Goal: Task Accomplishment & Management: Use online tool/utility

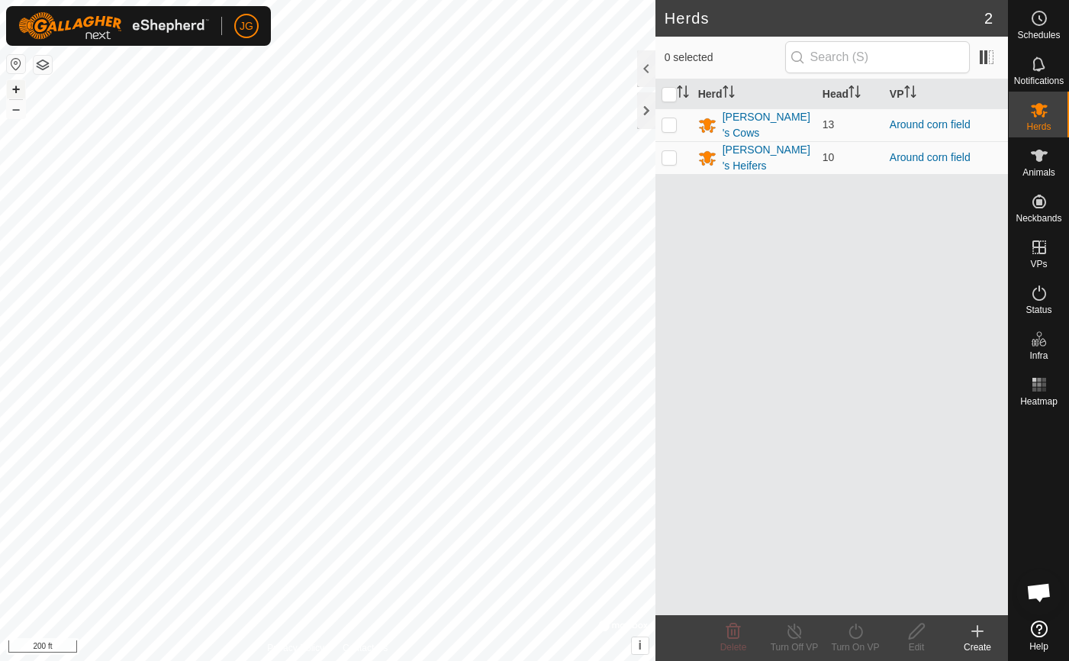
click at [19, 82] on button "+" at bounding box center [16, 89] width 18 height 18
click at [18, 83] on button "+" at bounding box center [16, 89] width 18 height 18
click at [504, 660] on html "JG Schedules Notifications Herds Animals Neckbands VPs Status Infra Heatmap Hel…" at bounding box center [534, 330] width 1069 height 661
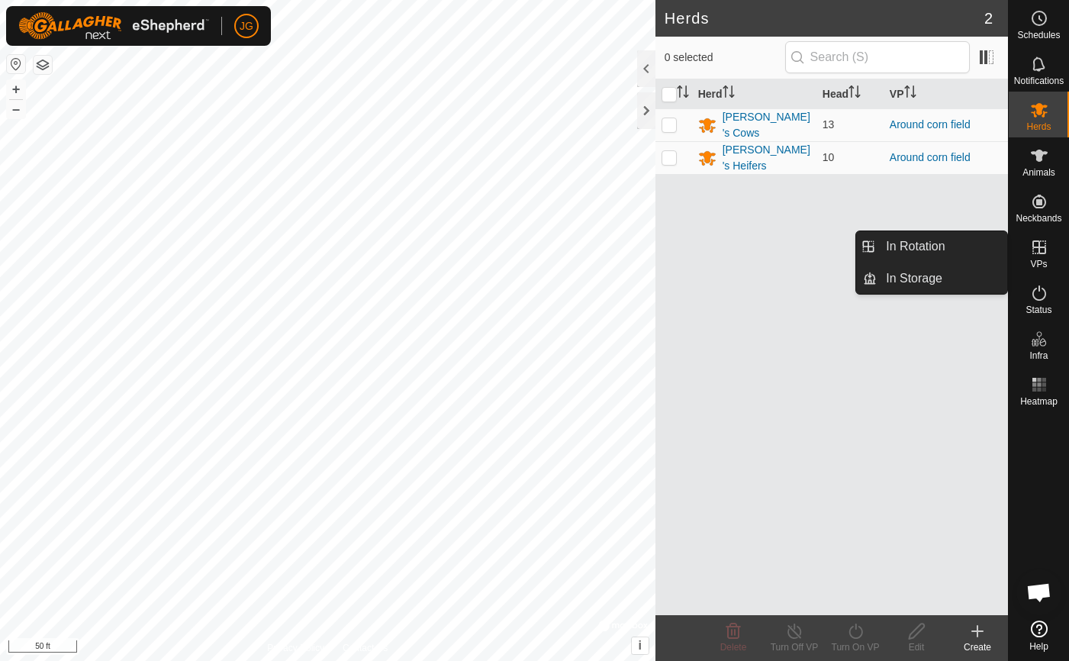
click at [1038, 240] on icon at bounding box center [1040, 247] width 14 height 14
click at [918, 240] on link "In Rotation" at bounding box center [942, 246] width 131 height 31
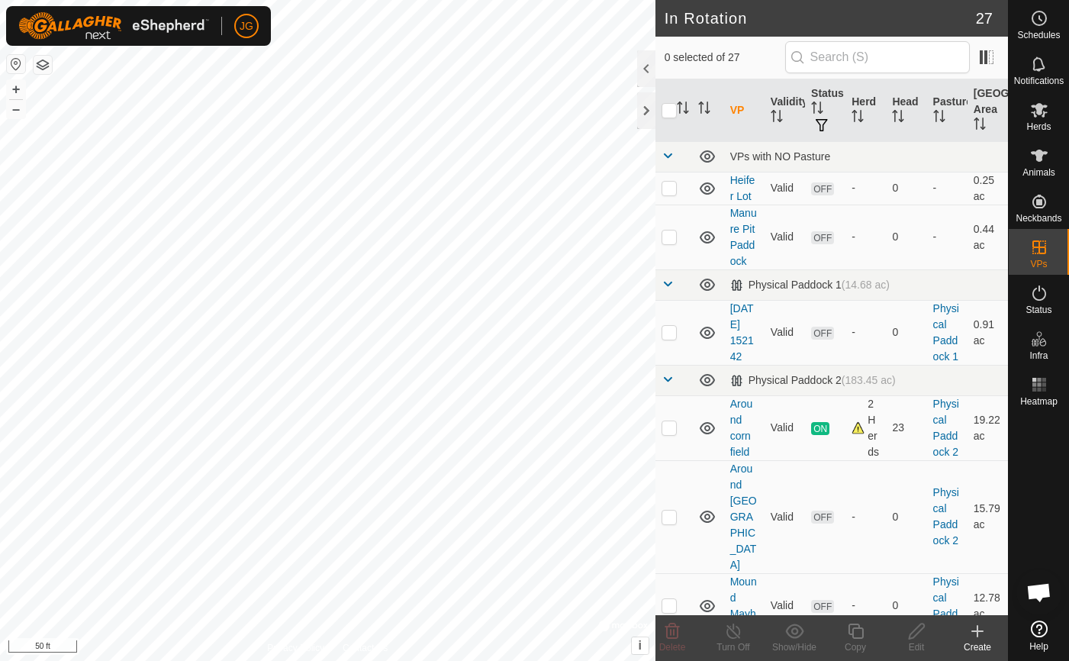
click at [976, 631] on icon at bounding box center [977, 631] width 11 height 0
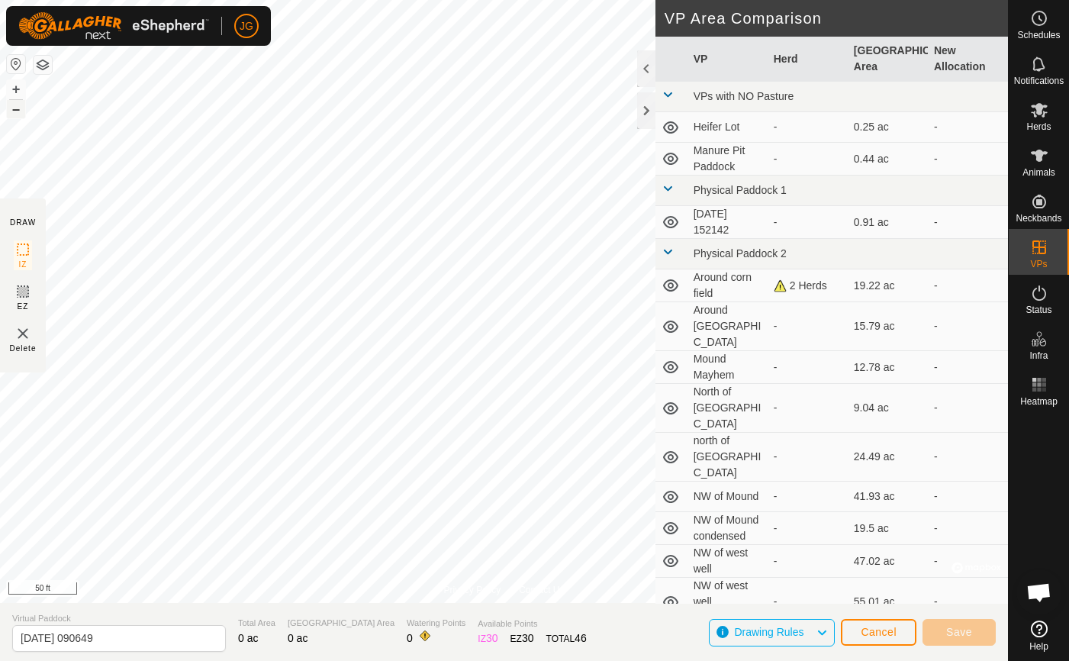
click at [15, 114] on button "–" at bounding box center [16, 109] width 18 height 18
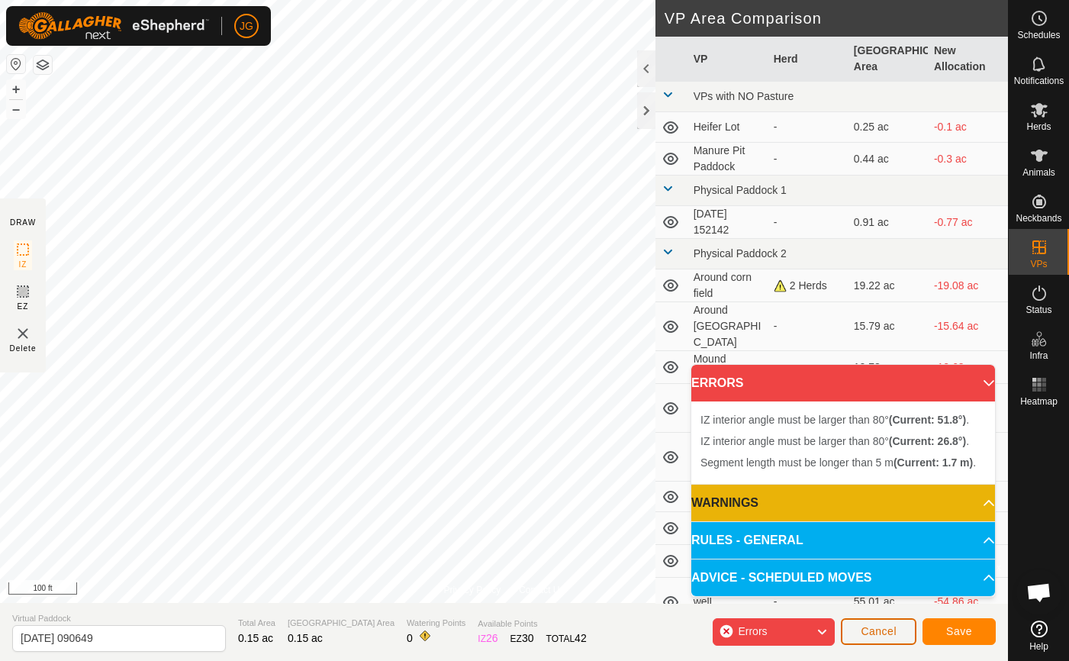
click at [862, 628] on span "Cancel" at bounding box center [879, 631] width 36 height 12
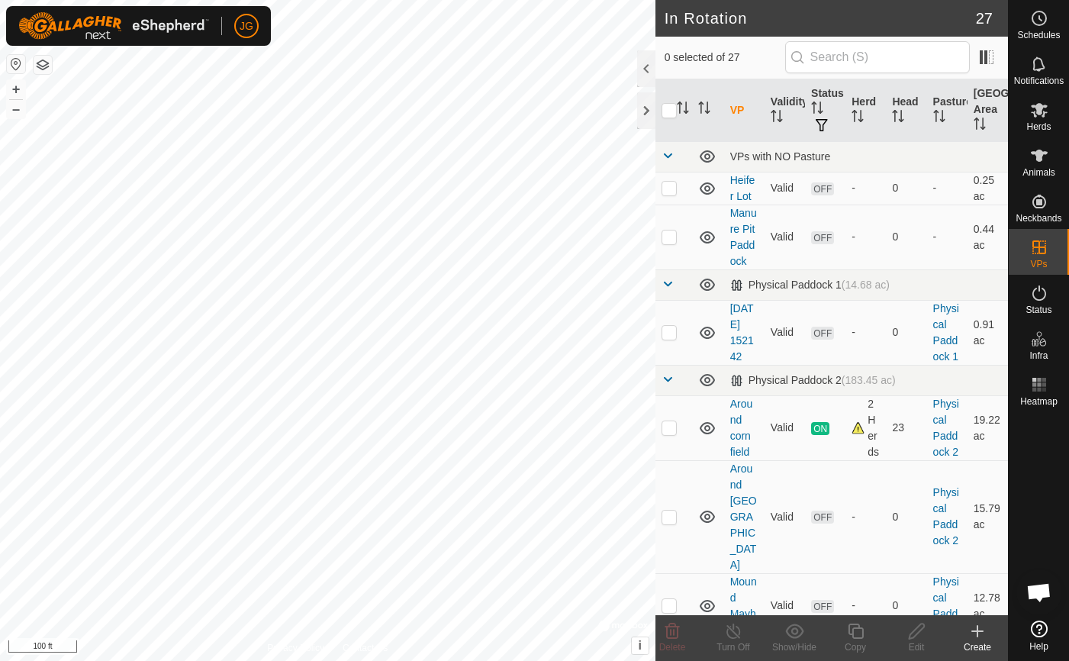
drag, startPoint x: 970, startPoint y: 627, endPoint x: 982, endPoint y: 633, distance: 13.0
click at [982, 633] on icon at bounding box center [978, 631] width 18 height 18
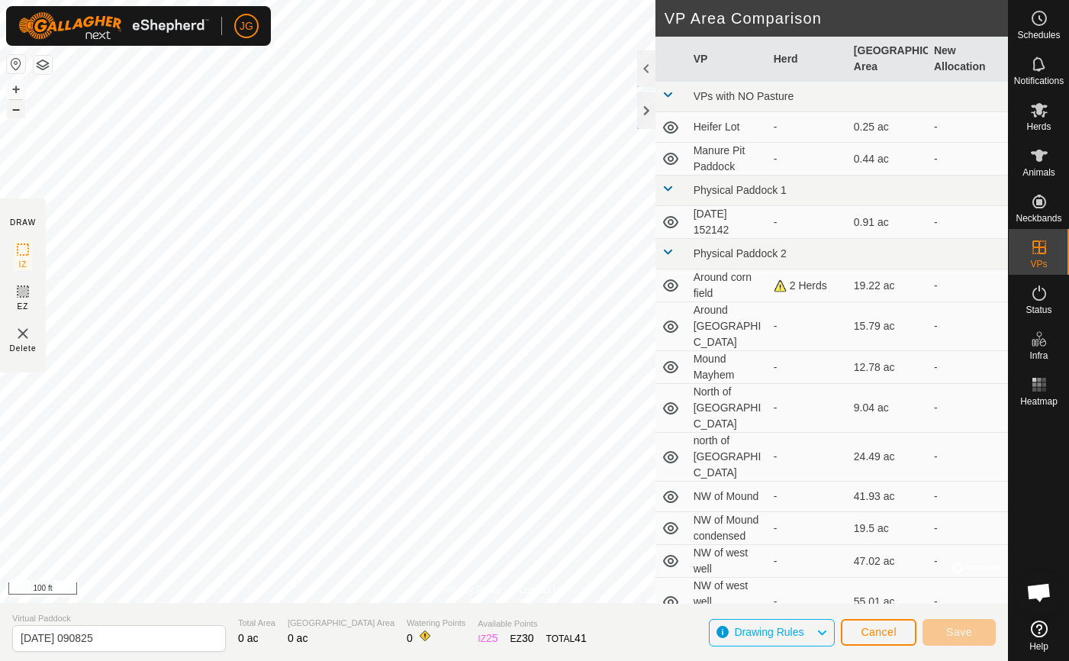
click at [18, 111] on button "–" at bounding box center [16, 109] width 18 height 18
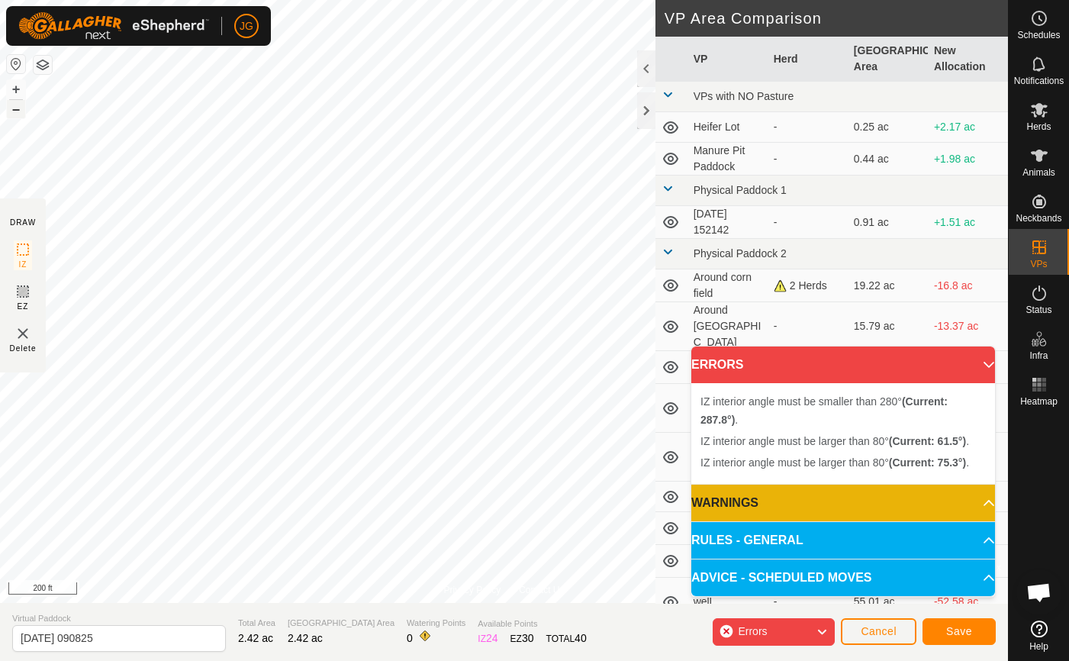
click at [11, 108] on button "–" at bounding box center [16, 109] width 18 height 18
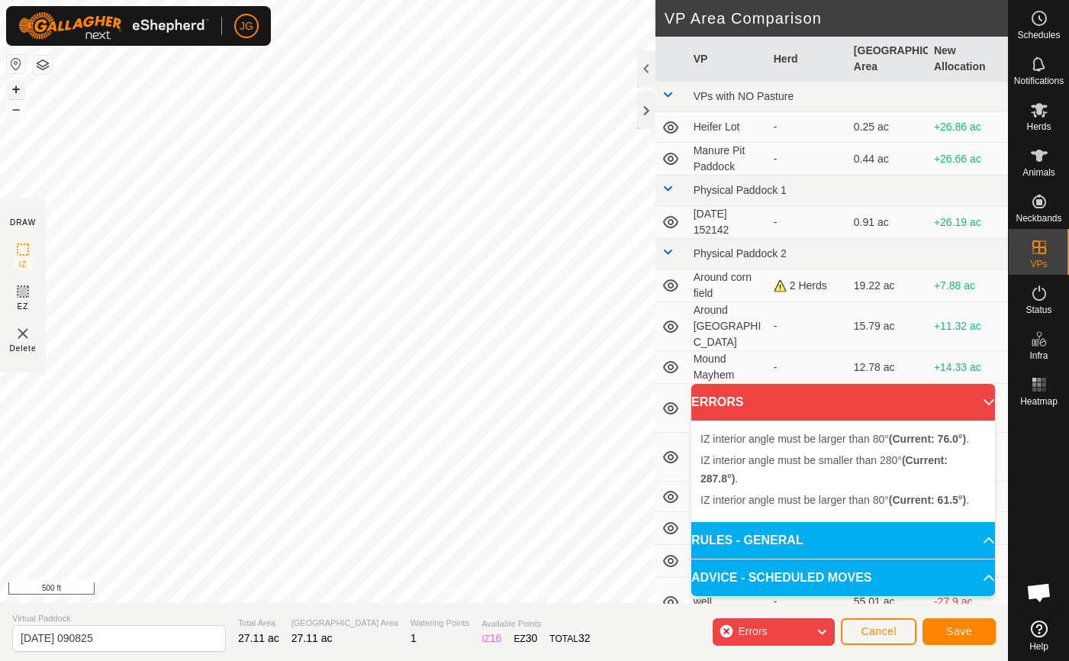
click at [17, 86] on button "+" at bounding box center [16, 89] width 18 height 18
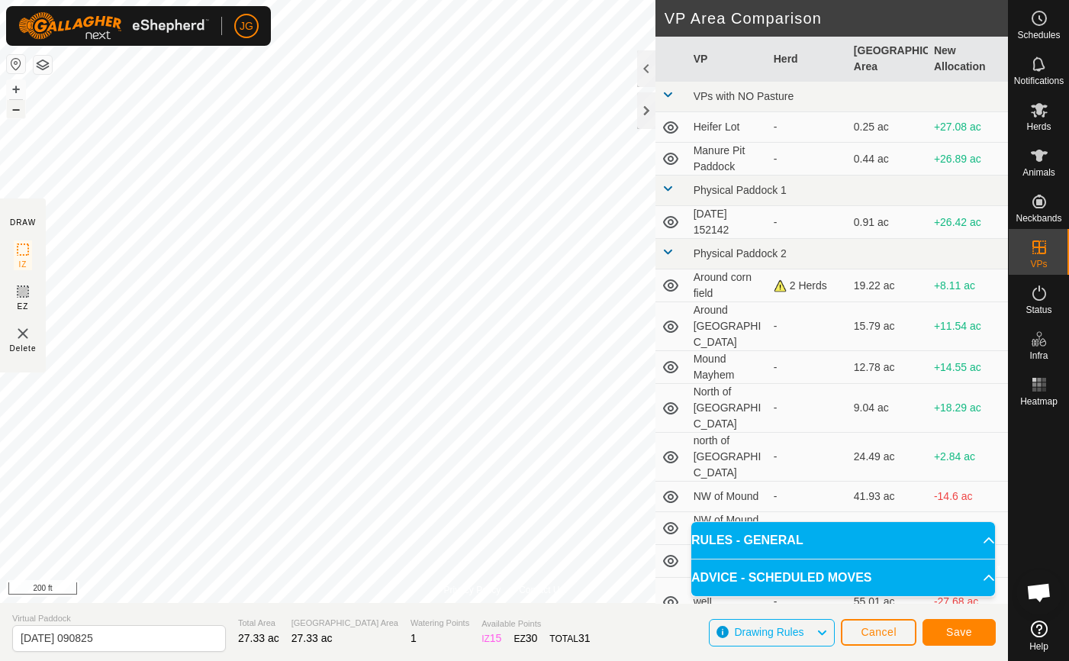
click at [21, 109] on button "–" at bounding box center [16, 109] width 18 height 18
click at [82, 638] on input "[DATE] 090825" at bounding box center [119, 638] width 214 height 27
drag, startPoint x: 120, startPoint y: 639, endPoint x: 1, endPoint y: 629, distance: 119.5
click at [1, 629] on section "Virtual Paddock [DATE] 090825 Total Area 27.33 ac Grazing Area 27.33 ac Waterin…" at bounding box center [504, 632] width 1008 height 58
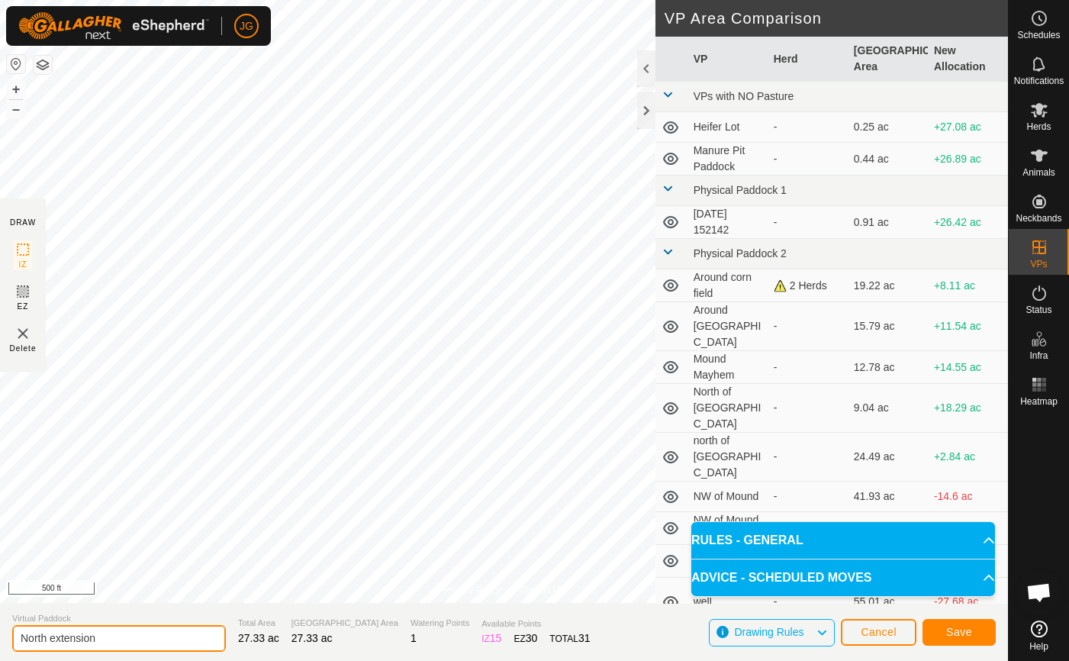
type input "North extension"
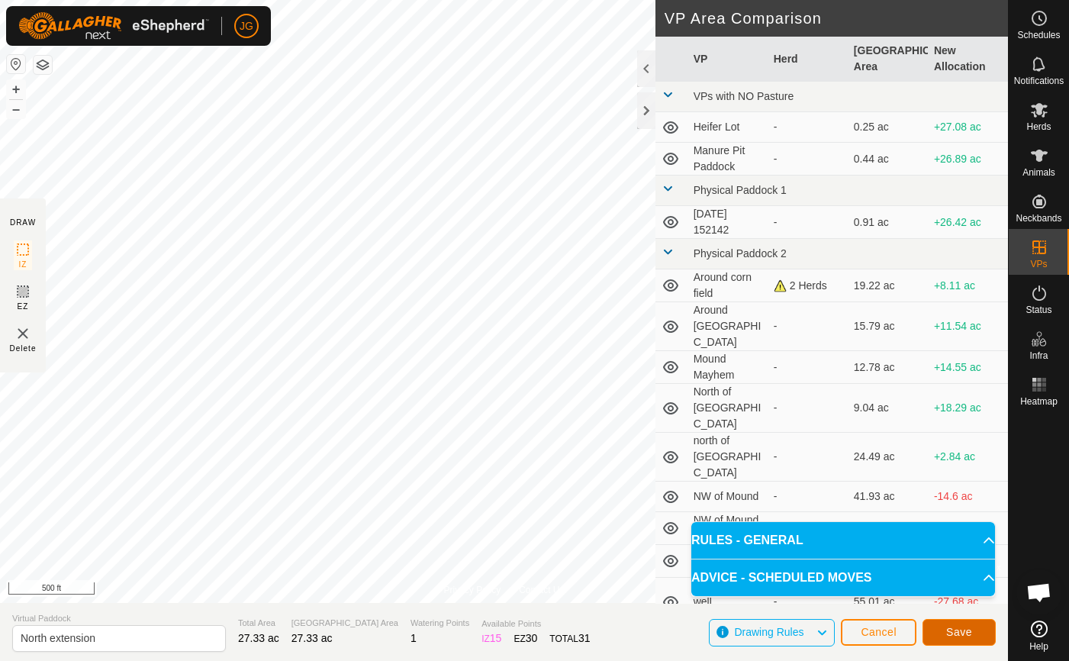
click at [965, 637] on span "Save" at bounding box center [960, 632] width 26 height 12
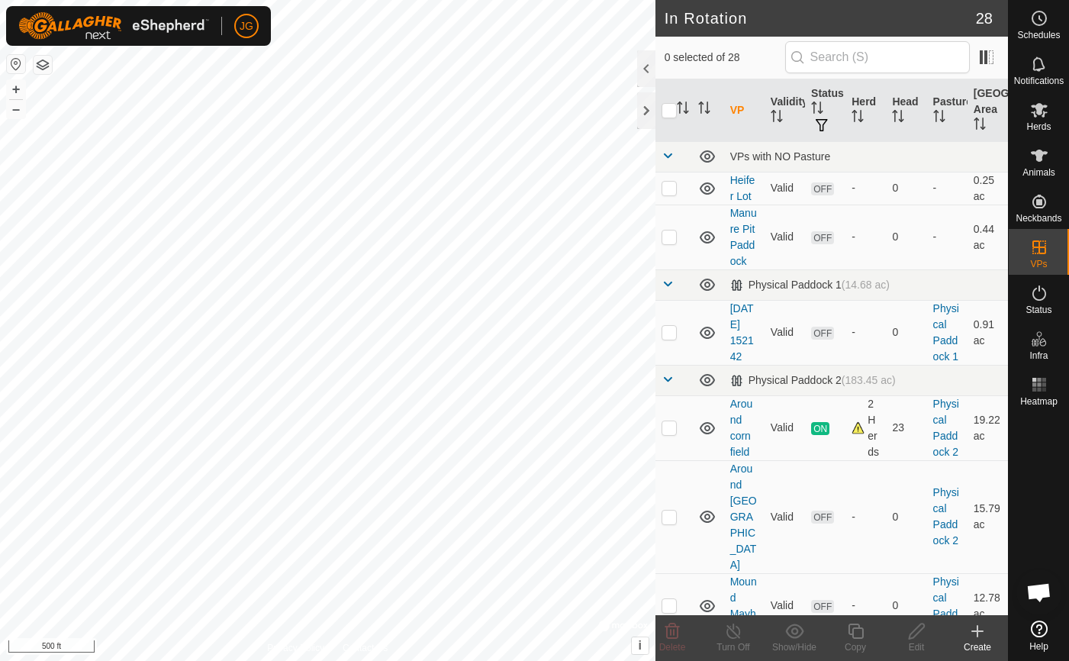
checkbox input "true"
click at [9, 88] on button "+" at bounding box center [16, 89] width 18 height 18
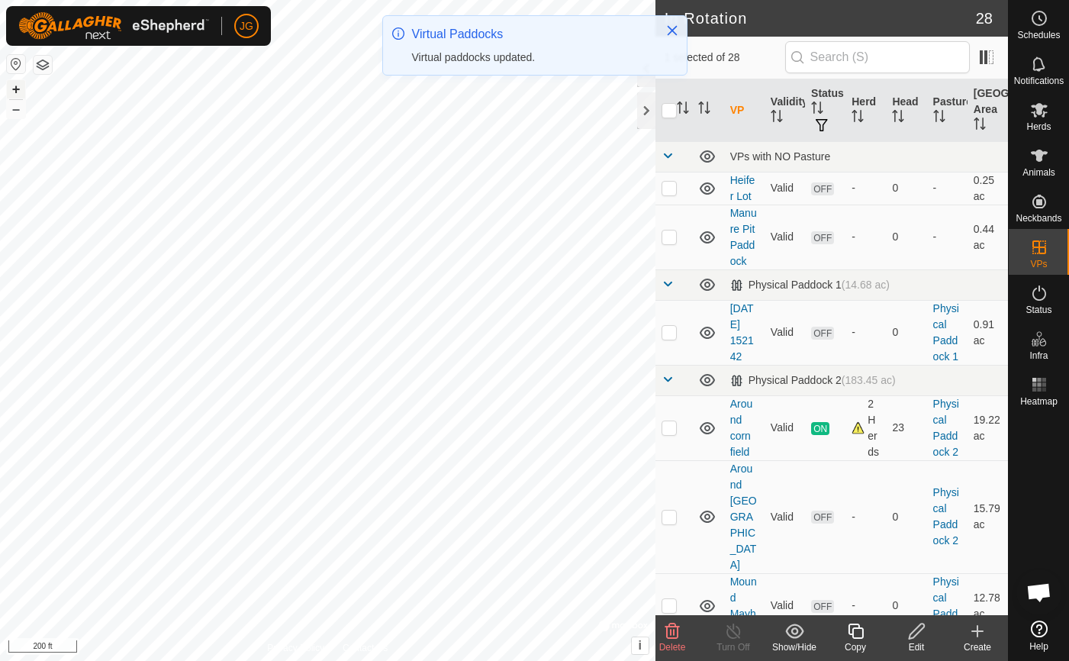
click at [9, 88] on button "+" at bounding box center [16, 89] width 18 height 18
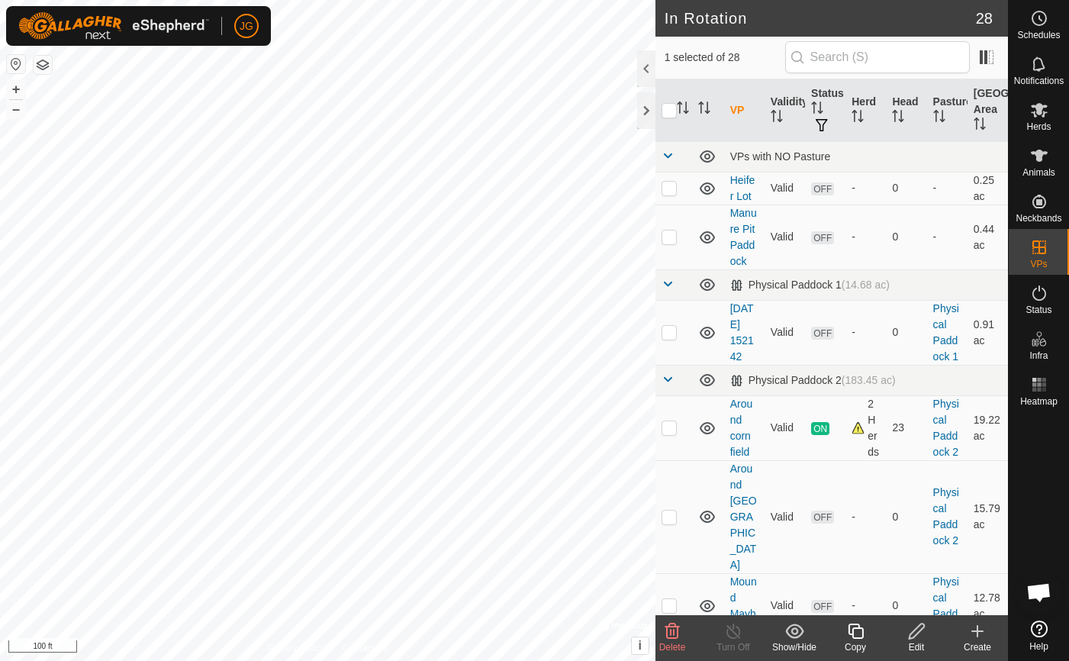
click at [916, 629] on icon at bounding box center [916, 631] width 15 height 15
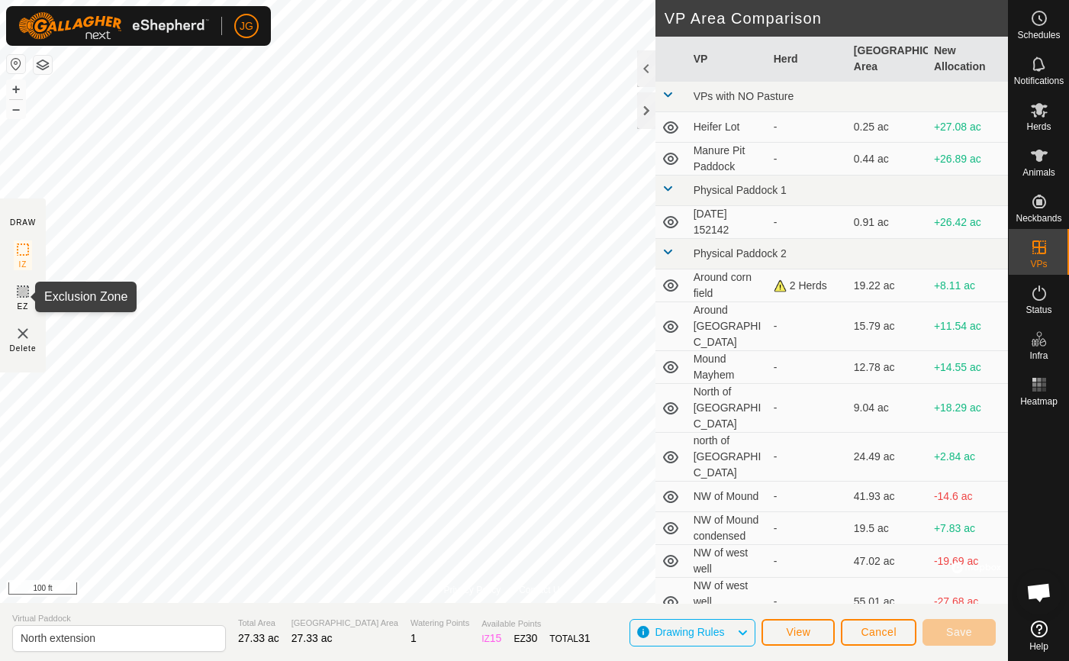
click at [21, 288] on icon at bounding box center [23, 291] width 18 height 18
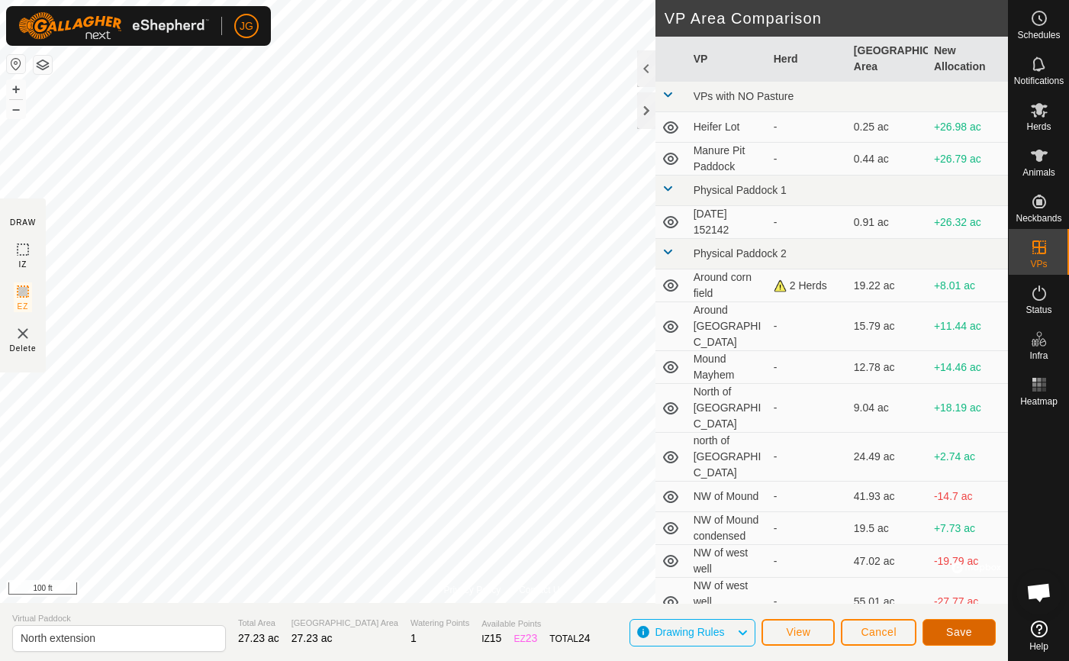
click at [957, 627] on span "Save" at bounding box center [960, 632] width 26 height 12
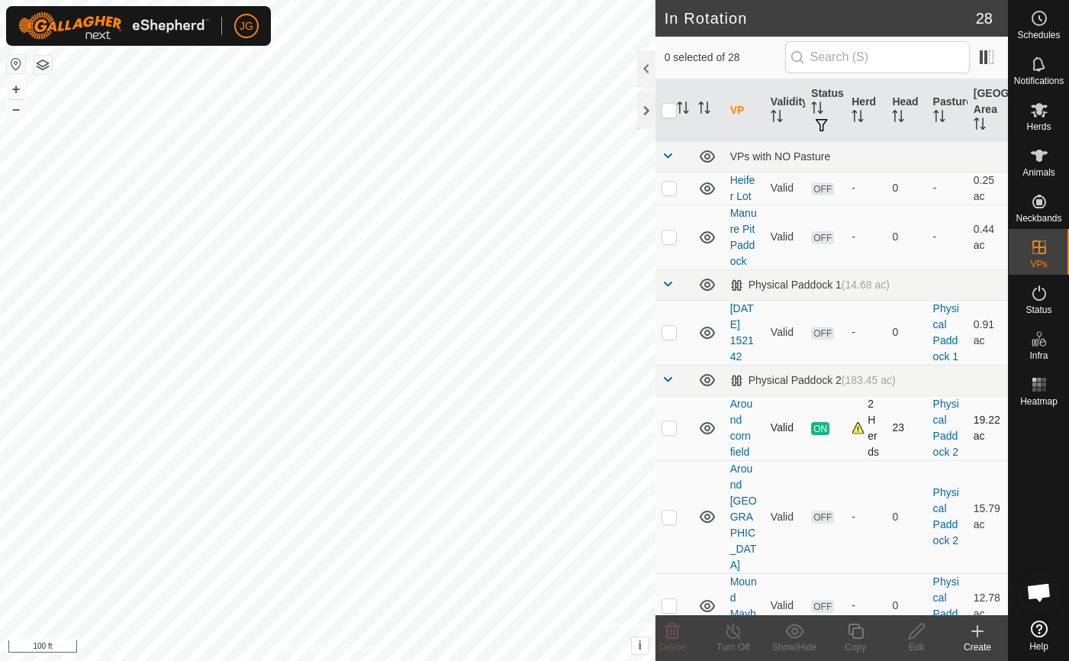
checkbox input "true"
click at [919, 632] on icon at bounding box center [916, 631] width 15 height 15
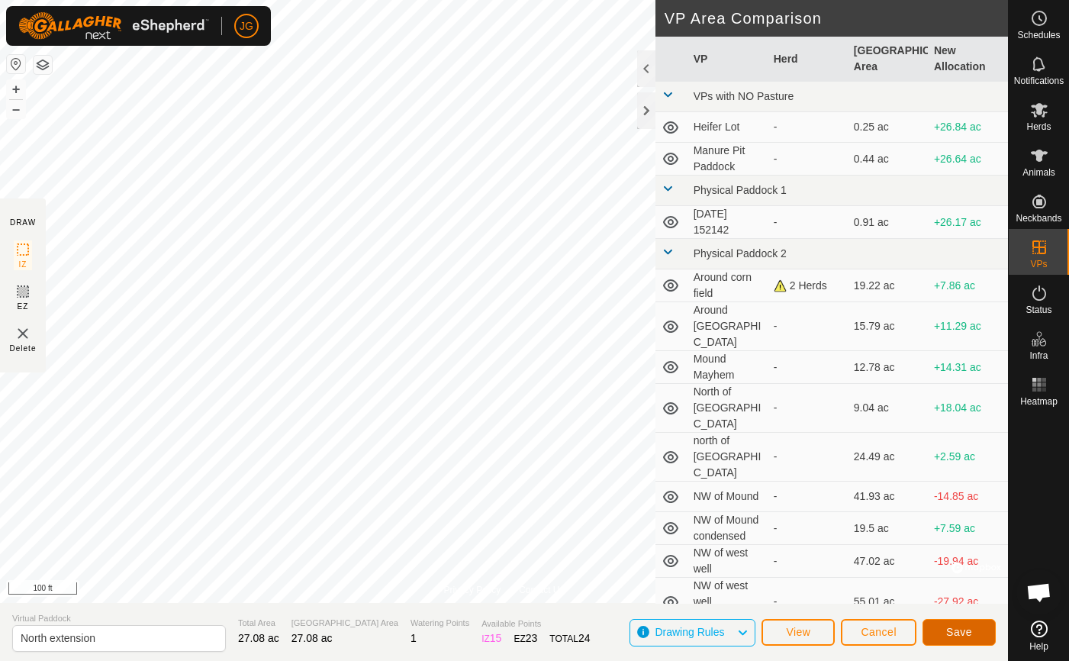
click at [949, 627] on span "Save" at bounding box center [960, 632] width 26 height 12
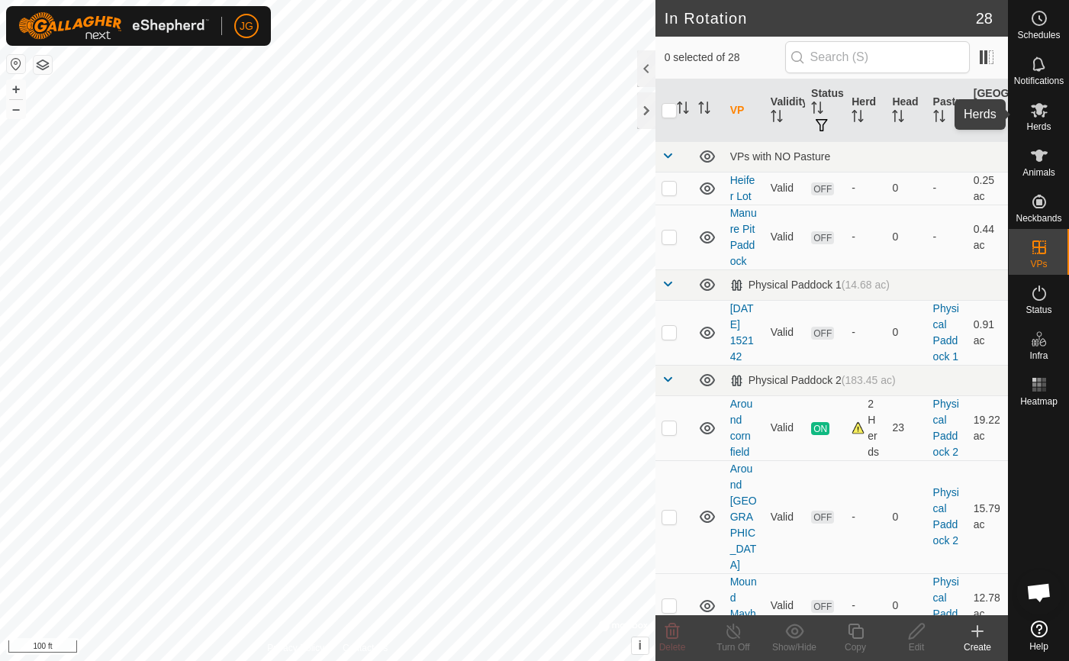
click at [1040, 100] on es-mob-svg-icon at bounding box center [1039, 110] width 27 height 24
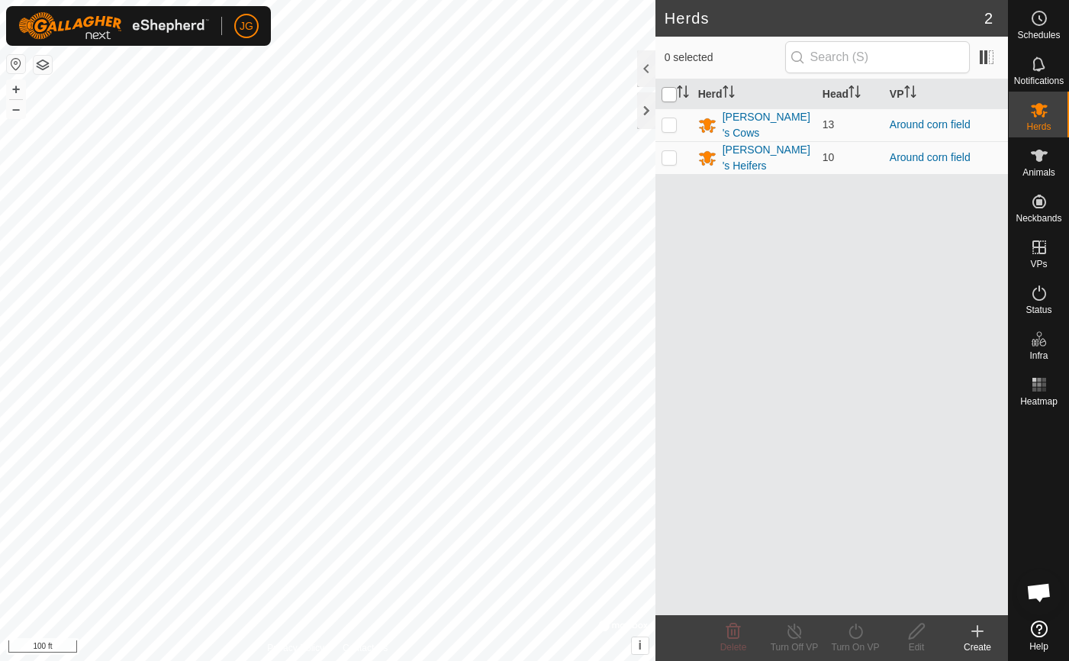
click at [666, 95] on input "checkbox" at bounding box center [669, 94] width 15 height 15
checkbox input "true"
click at [787, 636] on icon at bounding box center [794, 631] width 19 height 18
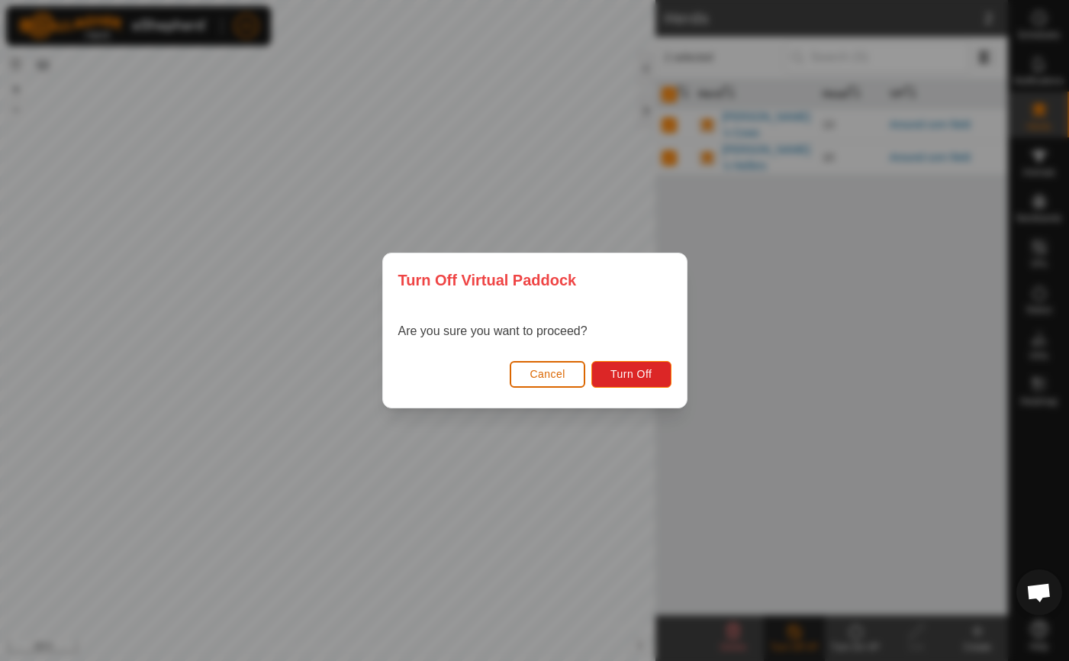
click at [566, 377] on button "Cancel" at bounding box center [548, 374] width 76 height 27
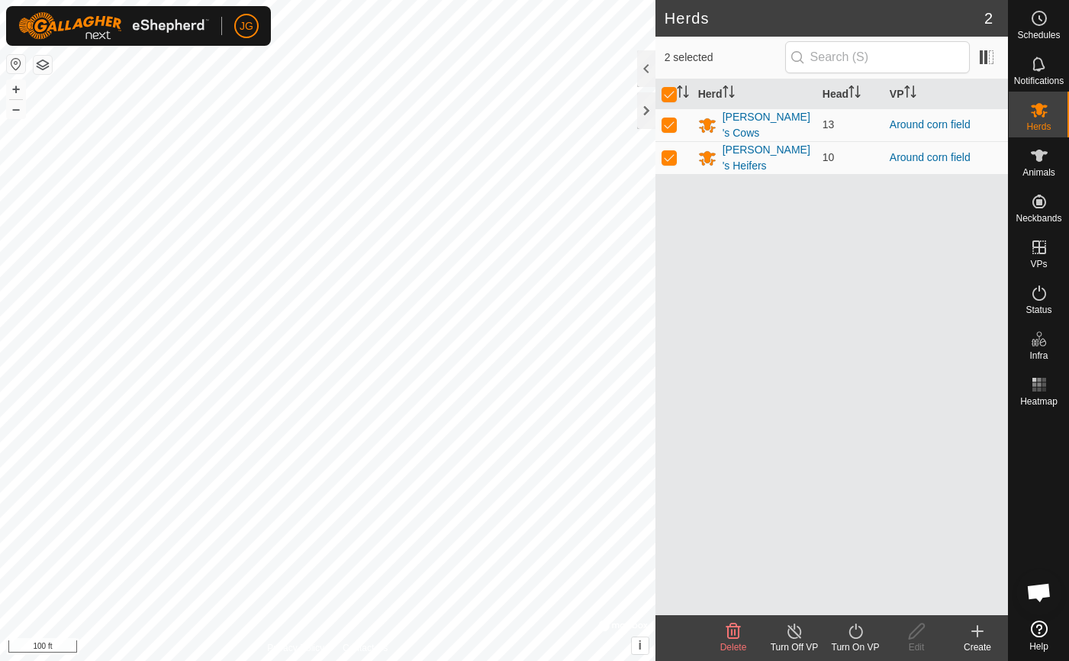
click at [853, 629] on icon at bounding box center [856, 631] width 19 height 18
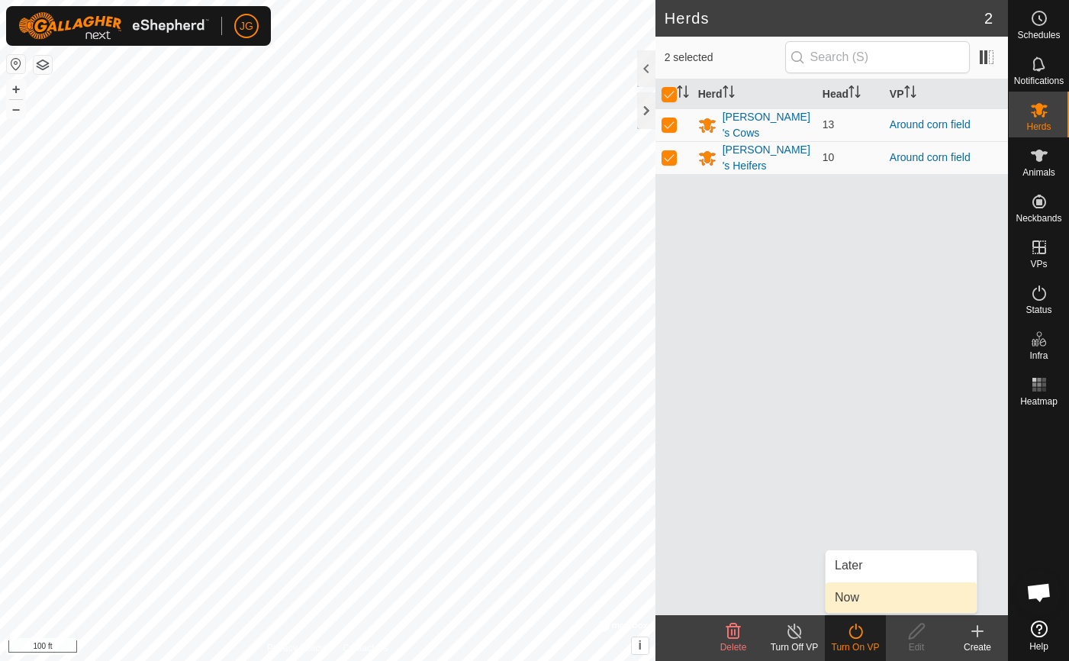
click at [856, 597] on link "Now" at bounding box center [901, 597] width 151 height 31
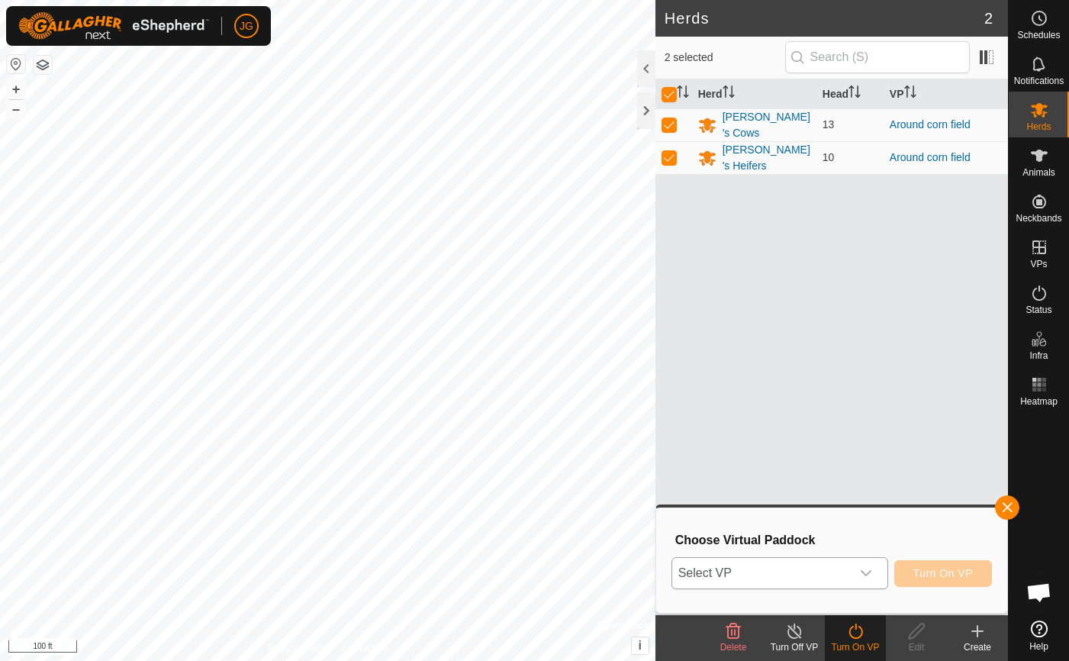
click at [863, 569] on icon "dropdown trigger" at bounding box center [866, 573] width 12 height 12
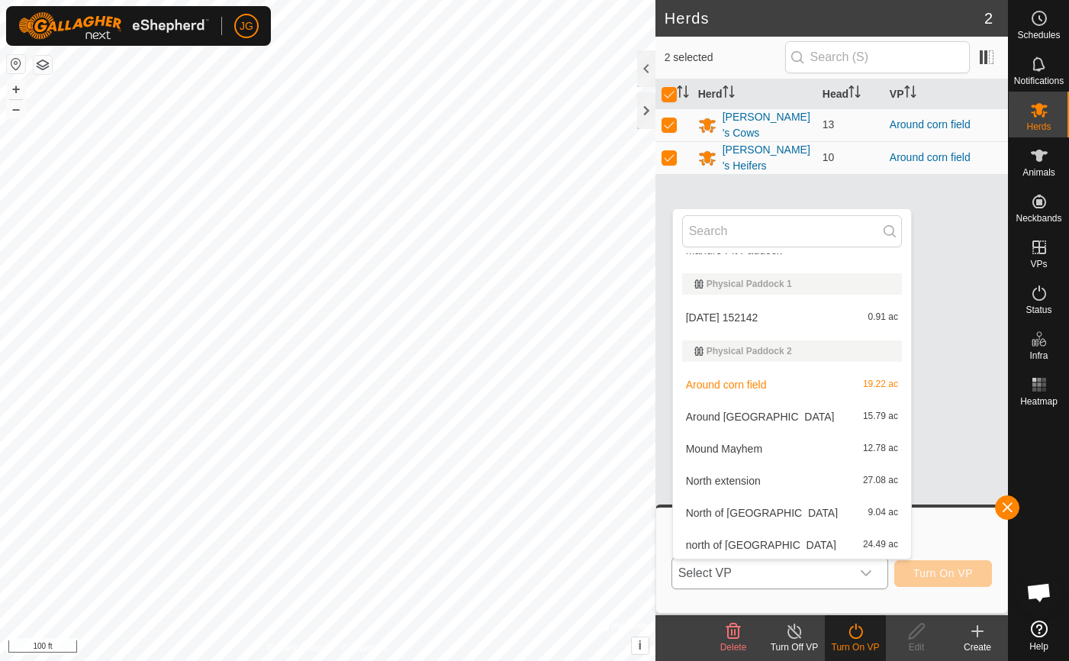
scroll to position [91, 0]
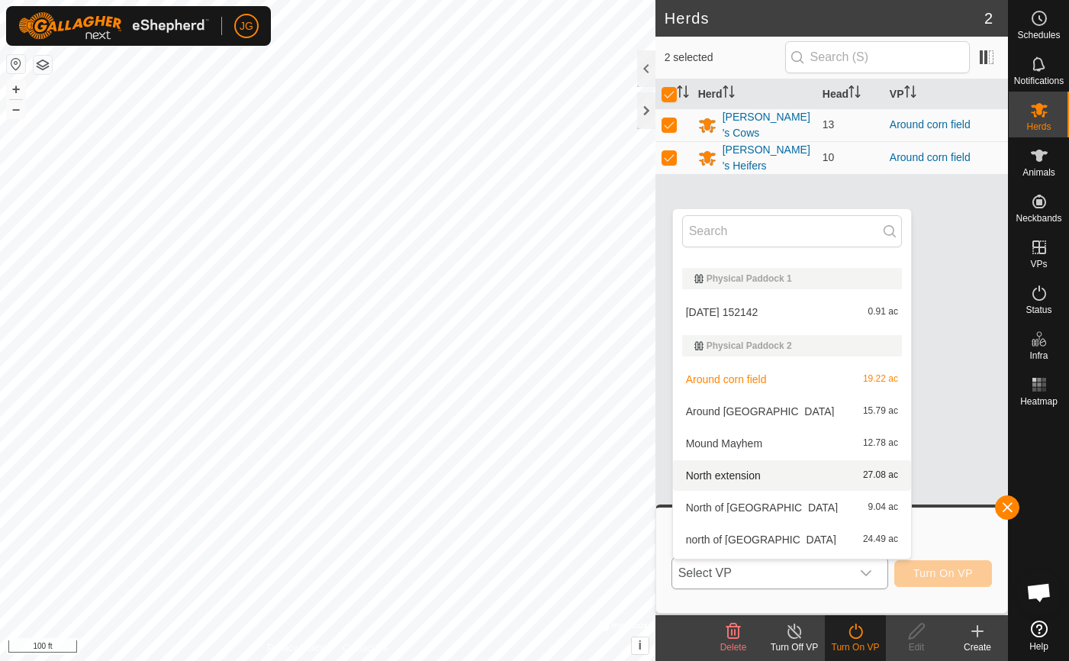
click at [695, 471] on li "North extension 27.08 ac" at bounding box center [792, 475] width 238 height 31
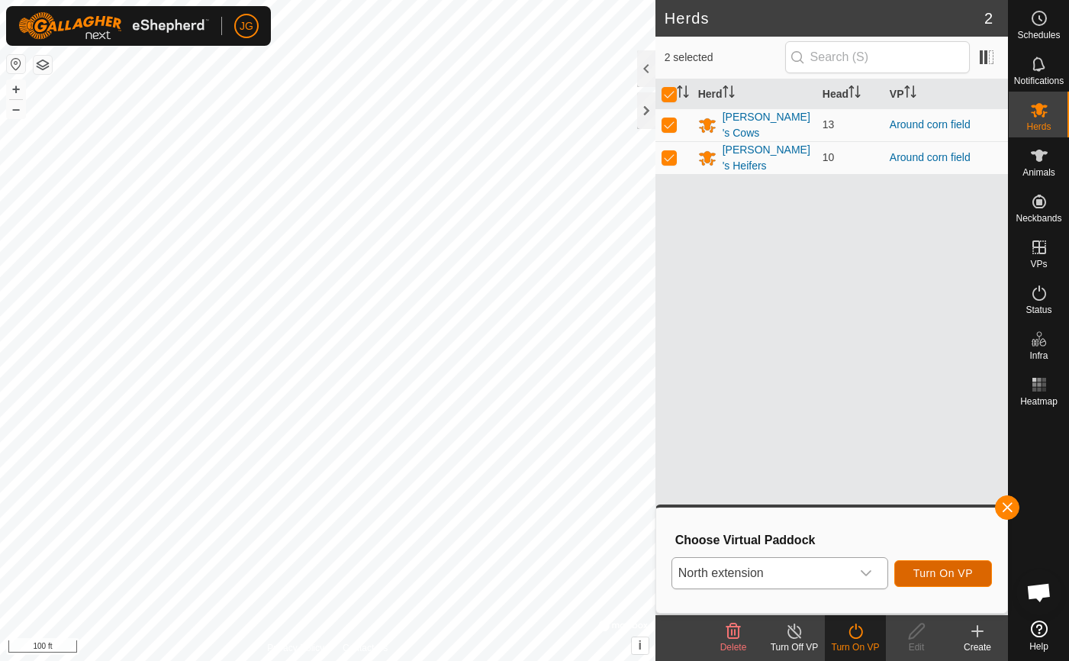
click at [939, 570] on span "Turn On VP" at bounding box center [944, 573] width 60 height 12
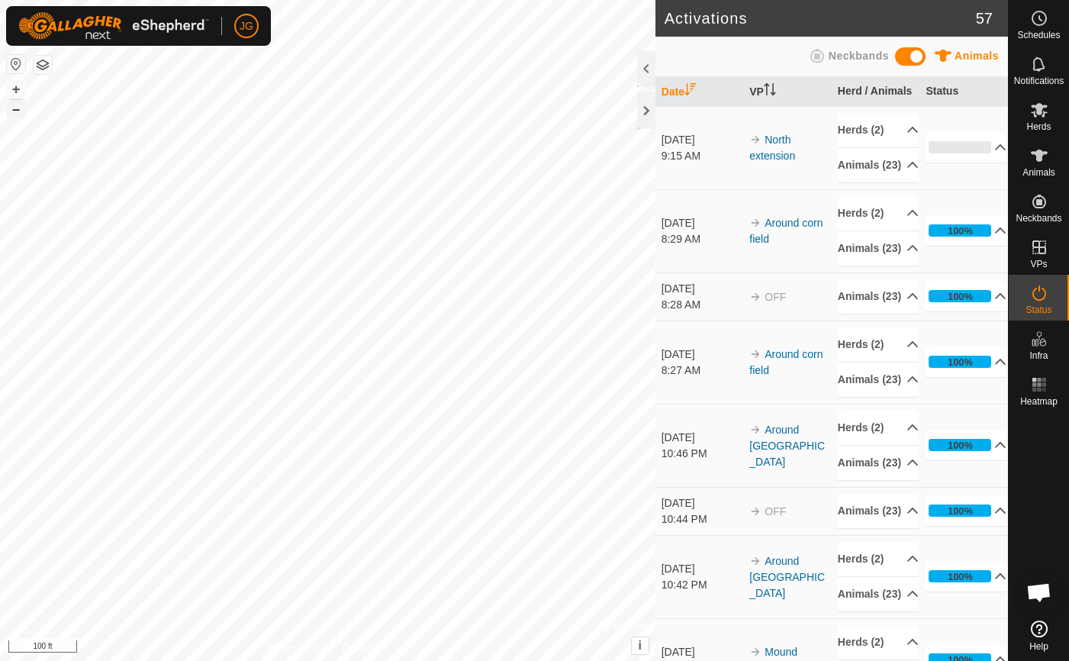
click at [15, 110] on button "–" at bounding box center [16, 109] width 18 height 18
